Goal: Check status: Check status

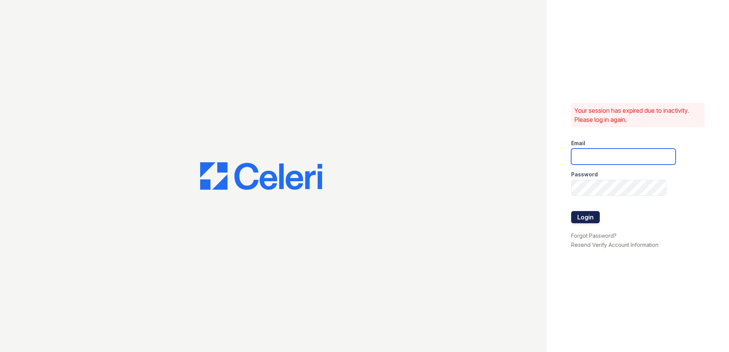
type input "[EMAIL_ADDRESS][DOMAIN_NAME]"
click at [581, 219] on button "Login" at bounding box center [585, 217] width 29 height 12
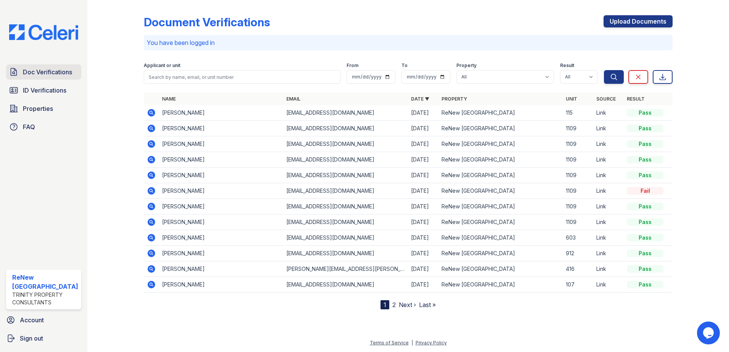
click at [55, 70] on span "Doc Verifications" at bounding box center [47, 71] width 49 height 9
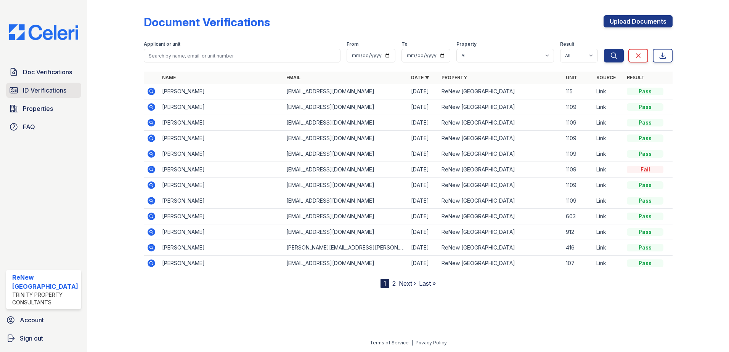
click at [52, 90] on span "ID Verifications" at bounding box center [44, 90] width 43 height 9
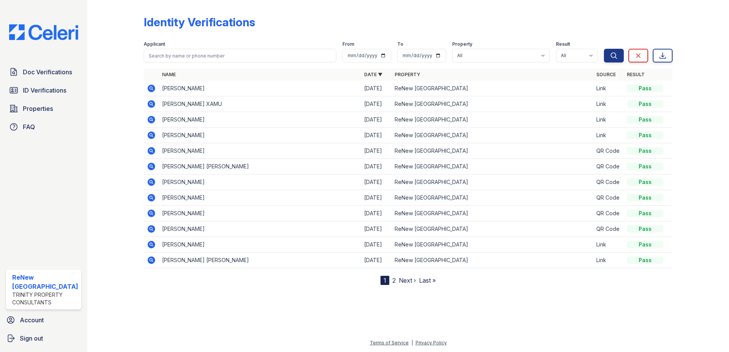
click at [176, 88] on td "RAVEN ARO MARC BENNETT" at bounding box center [260, 89] width 202 height 16
click at [150, 87] on icon at bounding box center [151, 88] width 2 height 2
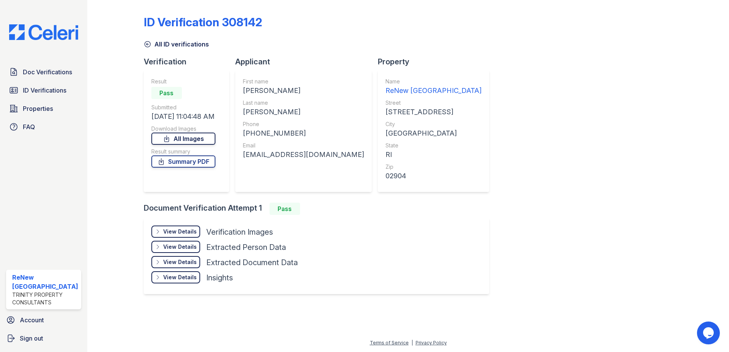
click at [185, 141] on link "All Images" at bounding box center [183, 139] width 64 height 12
drag, startPoint x: 533, startPoint y: 49, endPoint x: 529, endPoint y: 51, distance: 4.6
click at [533, 49] on div "ID Verification 308142 All ID verifications Verification Result Pass Submitted …" at bounding box center [408, 154] width 529 height 302
click at [172, 229] on div "View Details" at bounding box center [180, 232] width 34 height 8
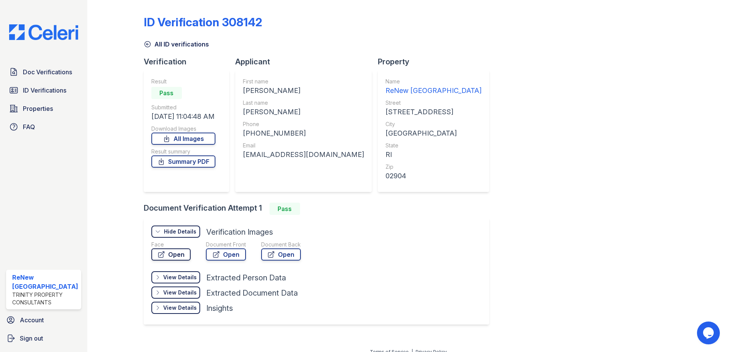
click at [169, 256] on link "Open" at bounding box center [170, 254] width 39 height 12
click at [171, 279] on div "View Details" at bounding box center [180, 278] width 34 height 8
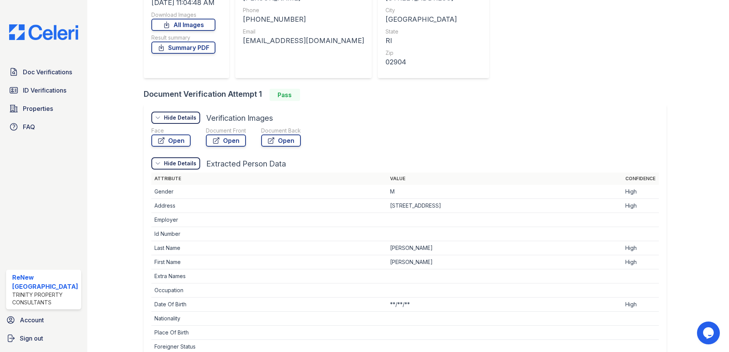
scroll to position [114, 0]
click at [617, 129] on div "Face Open Document Front Open Document Back Open" at bounding box center [405, 138] width 508 height 23
drag, startPoint x: 192, startPoint y: 164, endPoint x: 134, endPoint y: 167, distance: 58.4
click at [187, 165] on div "Hide Details" at bounding box center [180, 163] width 32 height 8
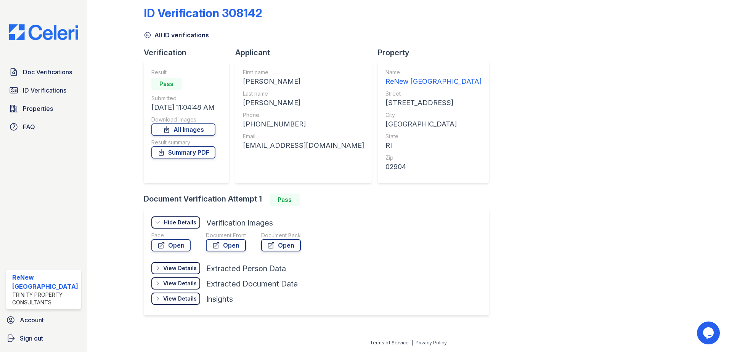
scroll to position [9, 0]
click at [172, 283] on div "View Details" at bounding box center [180, 284] width 34 height 8
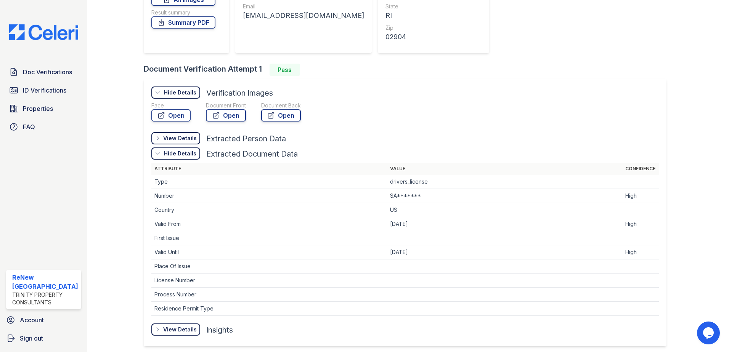
scroll to position [170, 0]
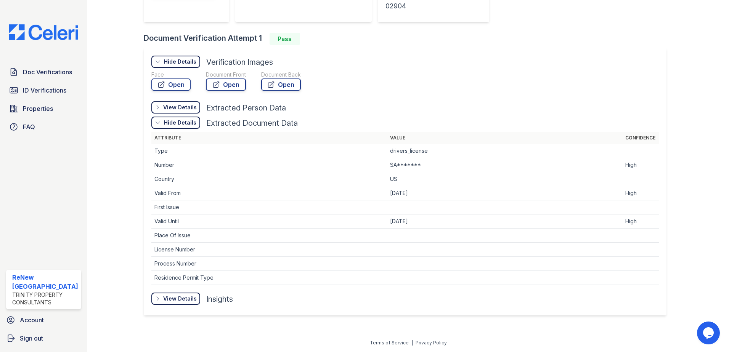
click at [184, 298] on div "View Details" at bounding box center [180, 299] width 34 height 8
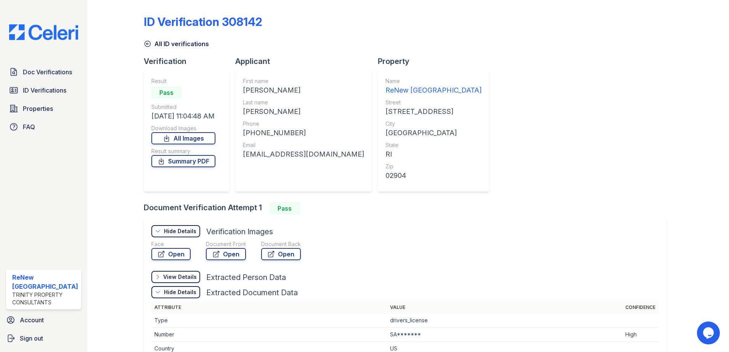
scroll to position [0, 0]
click at [200, 160] on link "Summary PDF" at bounding box center [183, 161] width 64 height 12
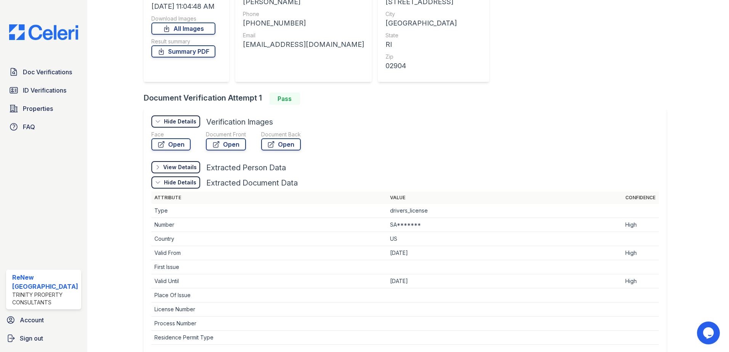
scroll to position [114, 0]
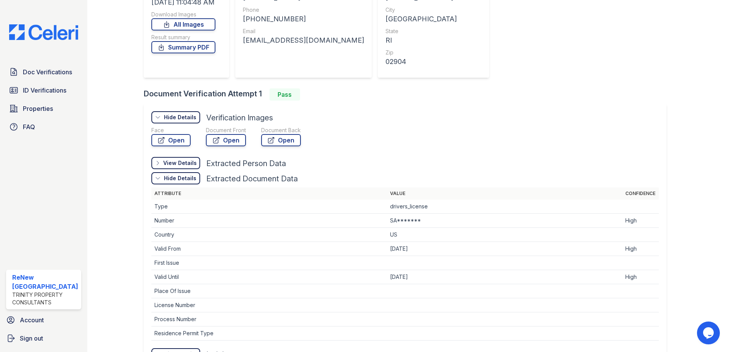
click at [156, 163] on icon at bounding box center [158, 163] width 6 height 6
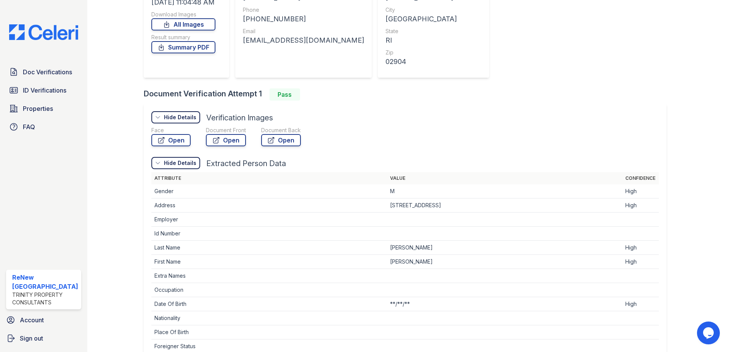
click at [156, 163] on icon at bounding box center [158, 163] width 6 height 6
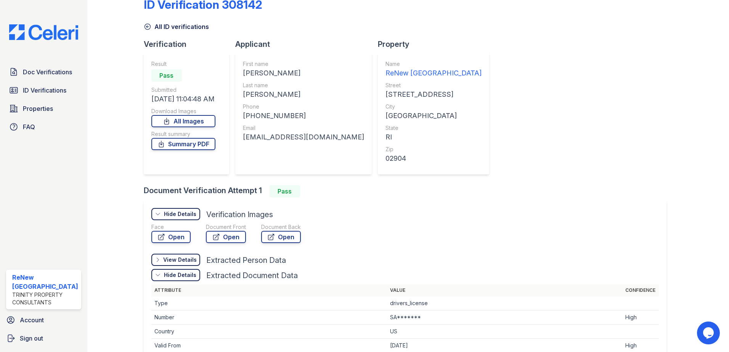
scroll to position [0, 0]
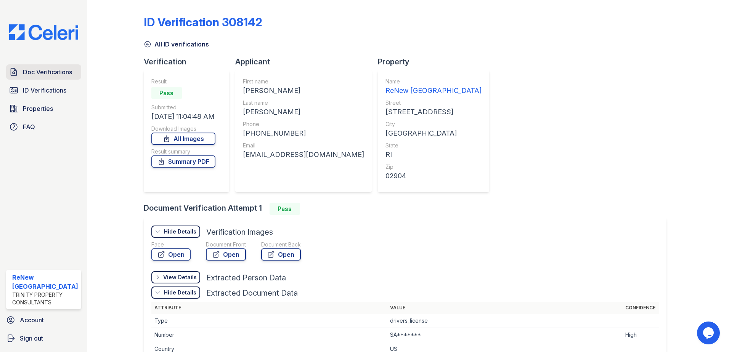
click at [62, 67] on span "Doc Verifications" at bounding box center [47, 71] width 49 height 9
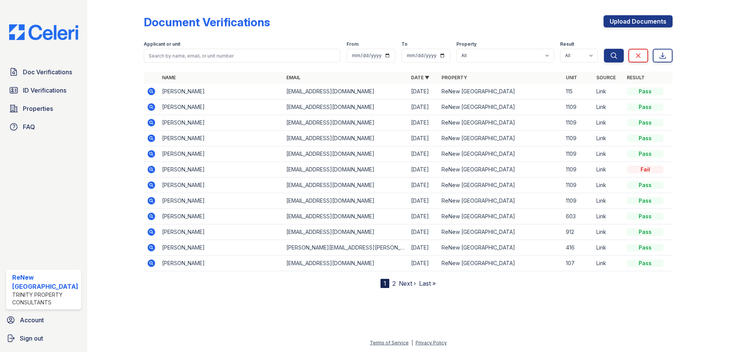
click at [163, 93] on td "[PERSON_NAME]" at bounding box center [221, 92] width 125 height 16
click at [145, 91] on td at bounding box center [151, 92] width 15 height 16
click at [151, 91] on icon at bounding box center [151, 91] width 9 height 9
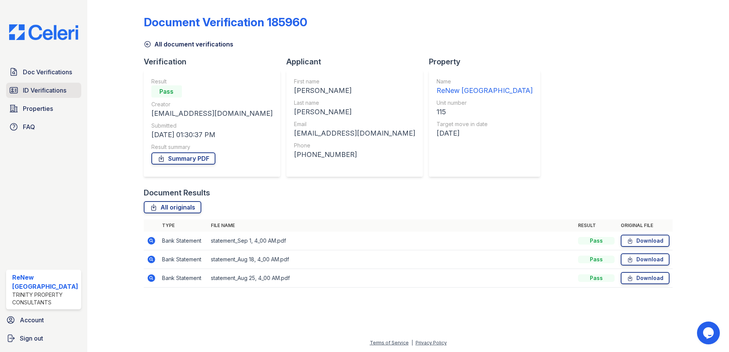
click at [55, 91] on span "ID Verifications" at bounding box center [44, 90] width 43 height 9
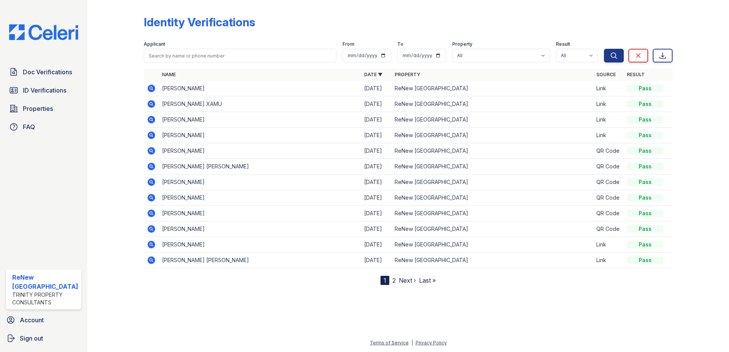
click at [153, 120] on icon at bounding box center [151, 120] width 8 height 8
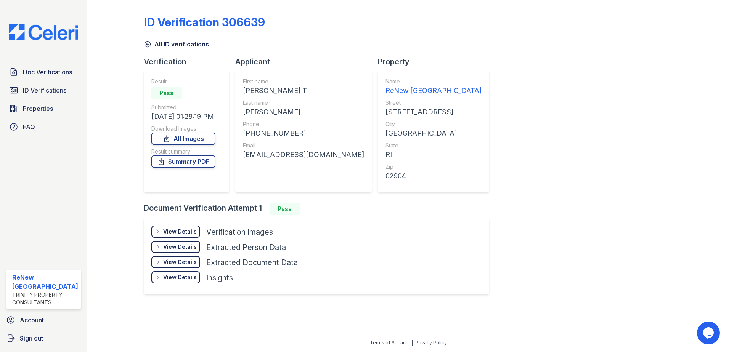
click at [176, 230] on div "View Details" at bounding box center [180, 232] width 34 height 8
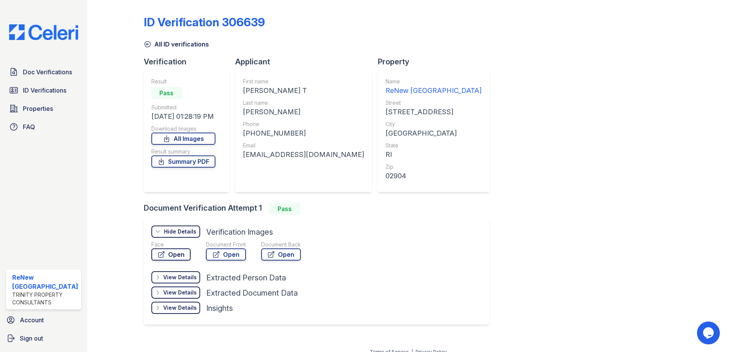
click at [171, 253] on link "Open" at bounding box center [170, 254] width 39 height 12
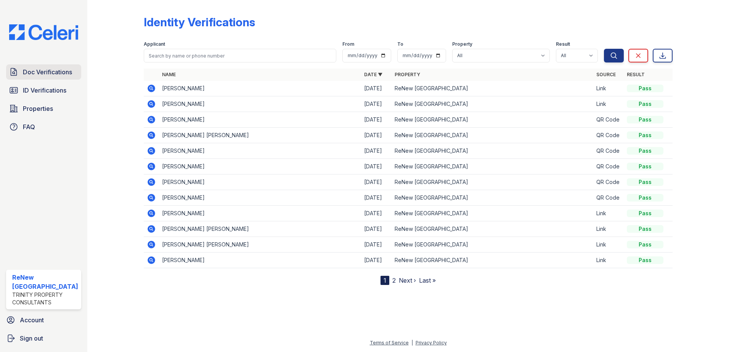
click at [36, 70] on span "Doc Verifications" at bounding box center [47, 71] width 49 height 9
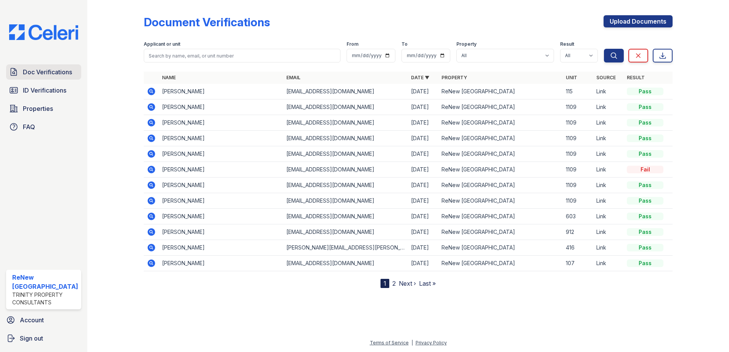
click at [45, 74] on span "Doc Verifications" at bounding box center [47, 71] width 49 height 9
click at [55, 74] on span "Doc Verifications" at bounding box center [47, 71] width 49 height 9
click at [60, 91] on span "ID Verifications" at bounding box center [44, 90] width 43 height 9
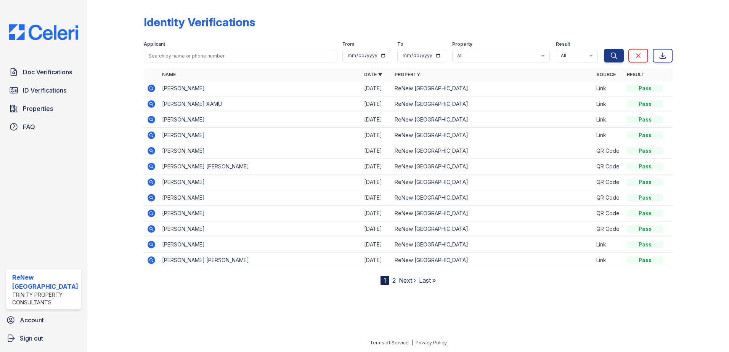
click at [267, 301] on div at bounding box center [407, 317] width 617 height 41
drag, startPoint x: 711, startPoint y: 99, endPoint x: 706, endPoint y: 98, distance: 4.3
click at [710, 99] on div at bounding box center [694, 144] width 44 height 282
